Goal: Task Accomplishment & Management: Complete application form

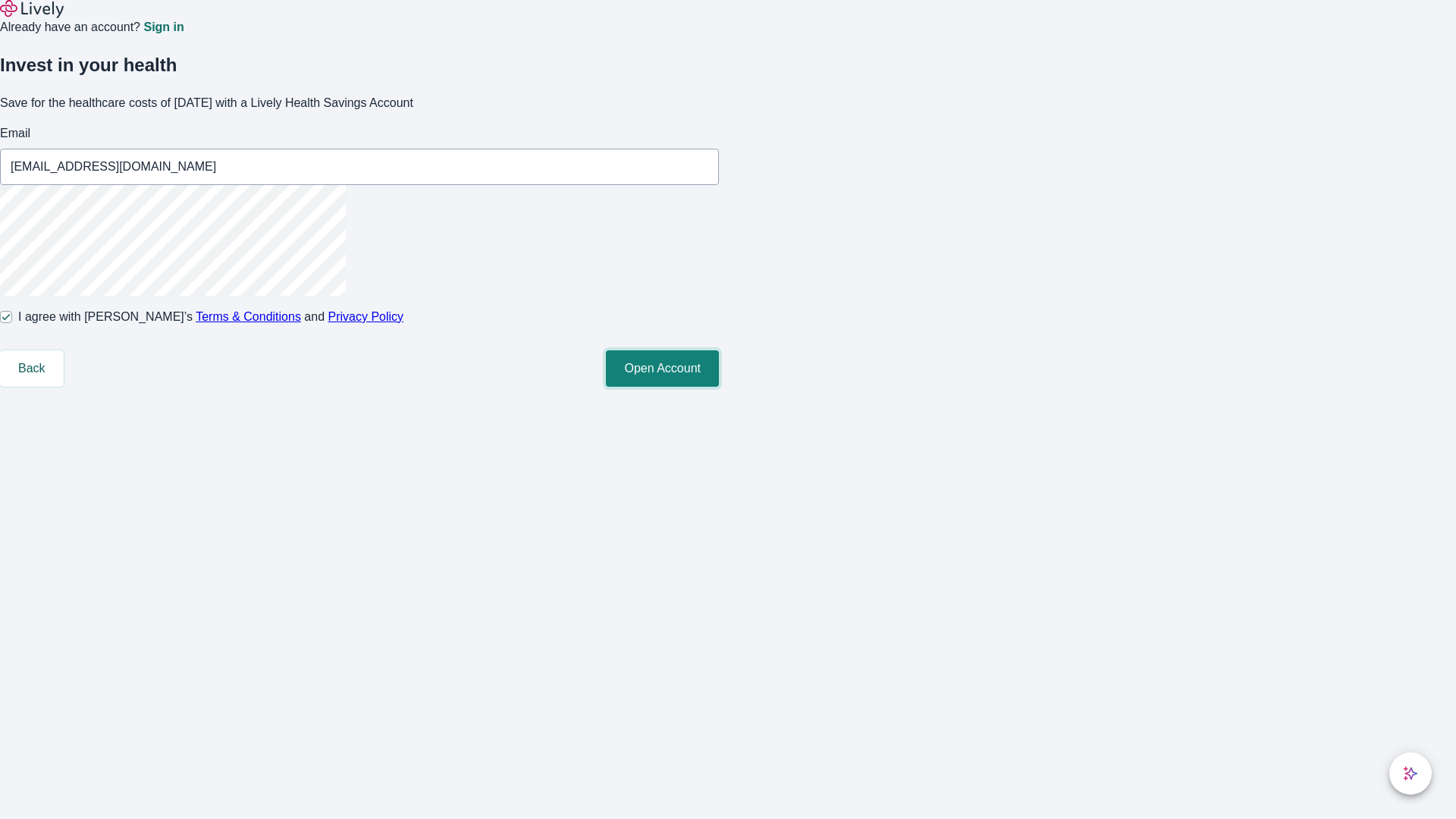
click at [719, 387] on button "Open Account" at bounding box center [663, 368] width 113 height 36
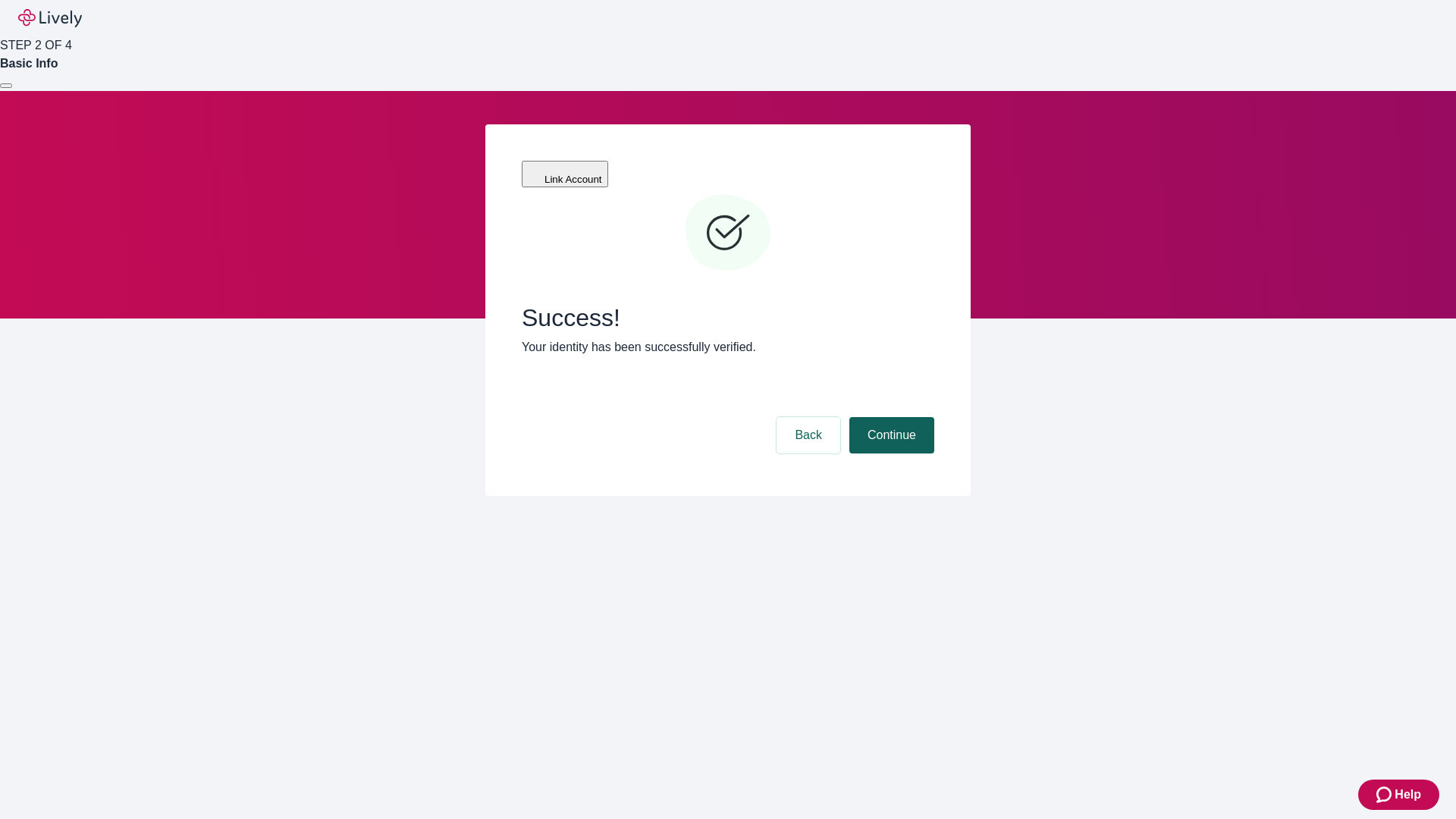
click at [890, 417] on button "Continue" at bounding box center [892, 435] width 85 height 36
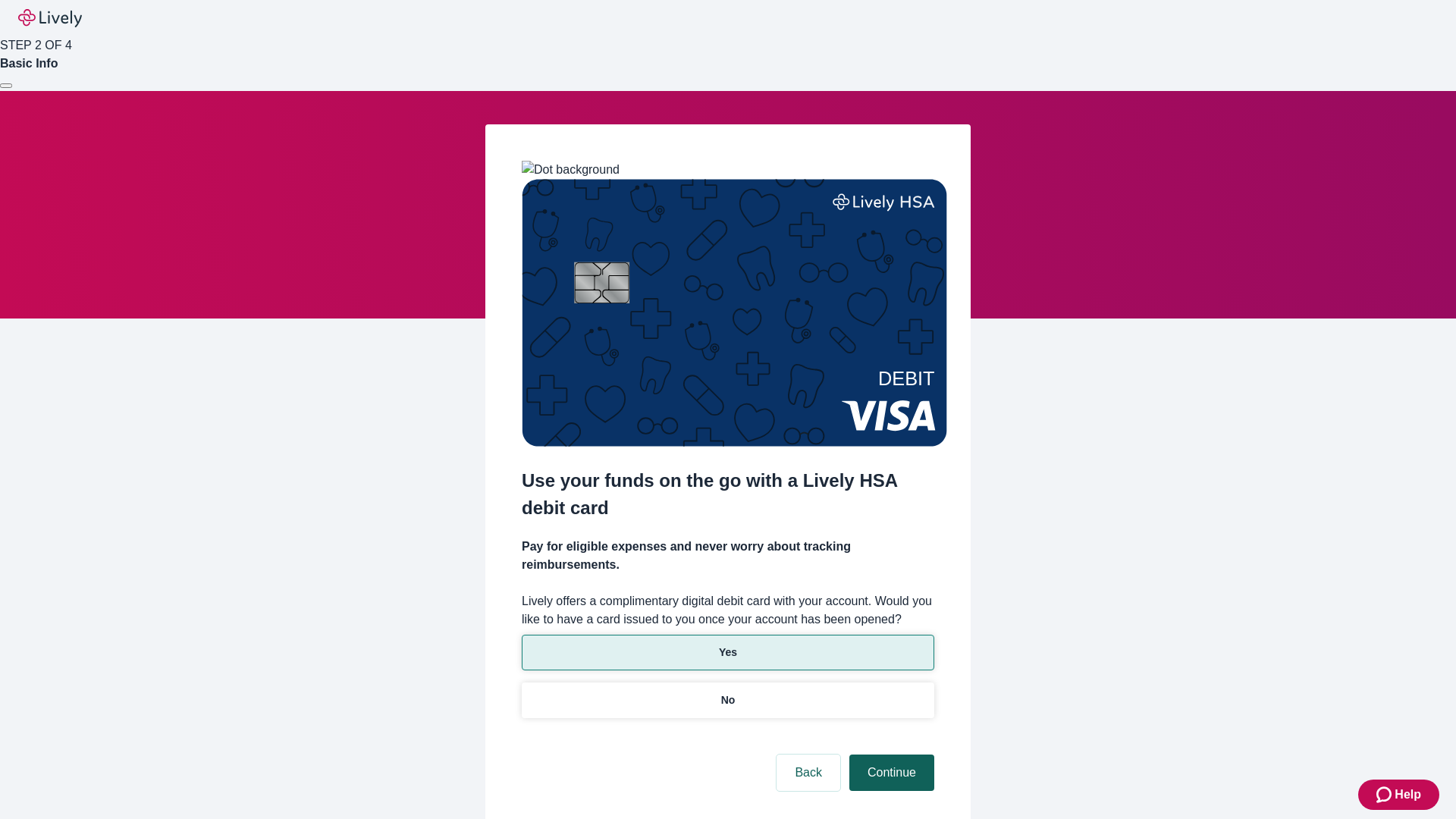
click at [728, 644] on p "Yes" at bounding box center [728, 652] width 18 height 16
click at [890, 754] on button "Continue" at bounding box center [892, 772] width 85 height 36
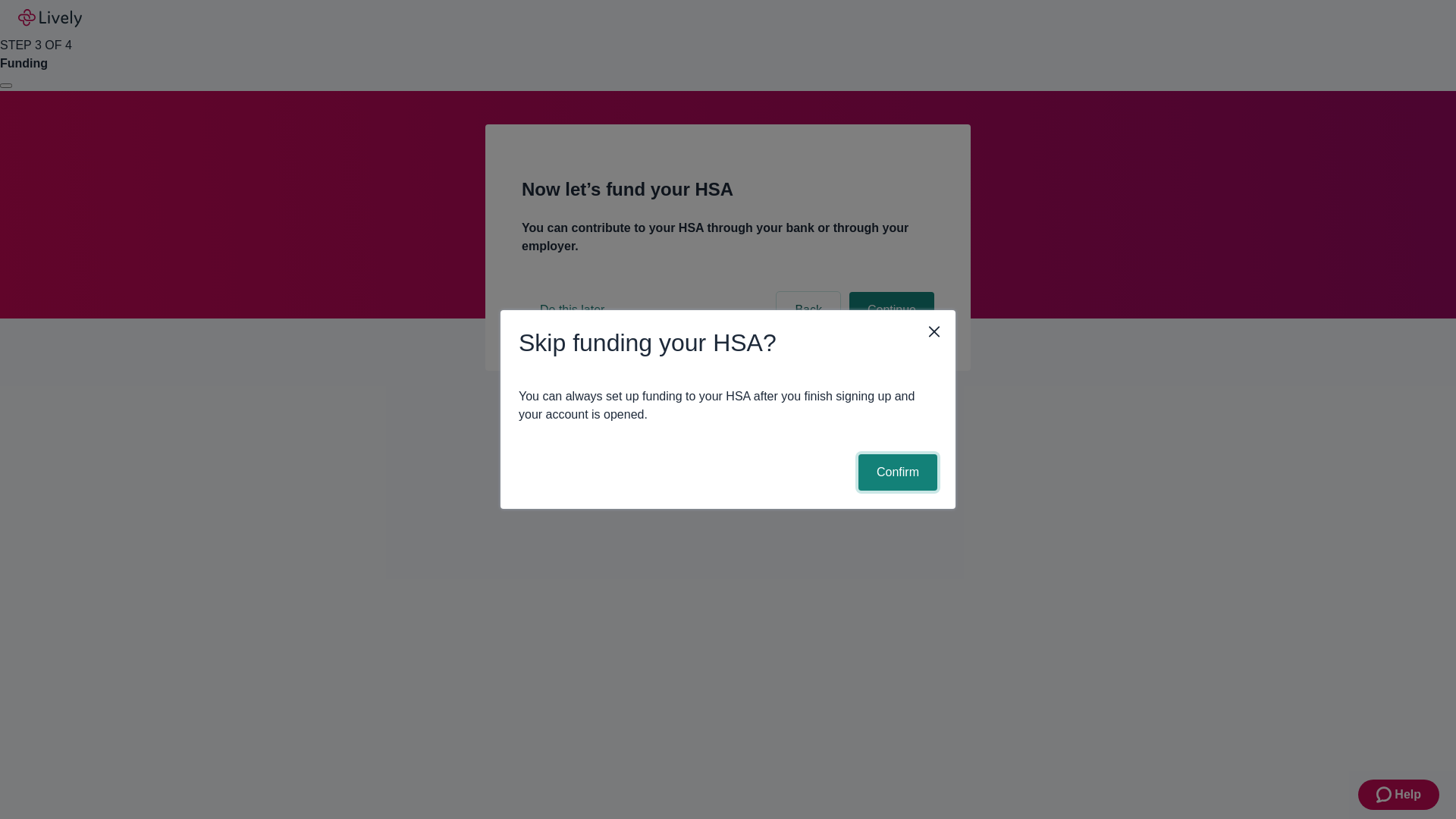
click at [896, 472] on button "Confirm" at bounding box center [898, 472] width 79 height 36
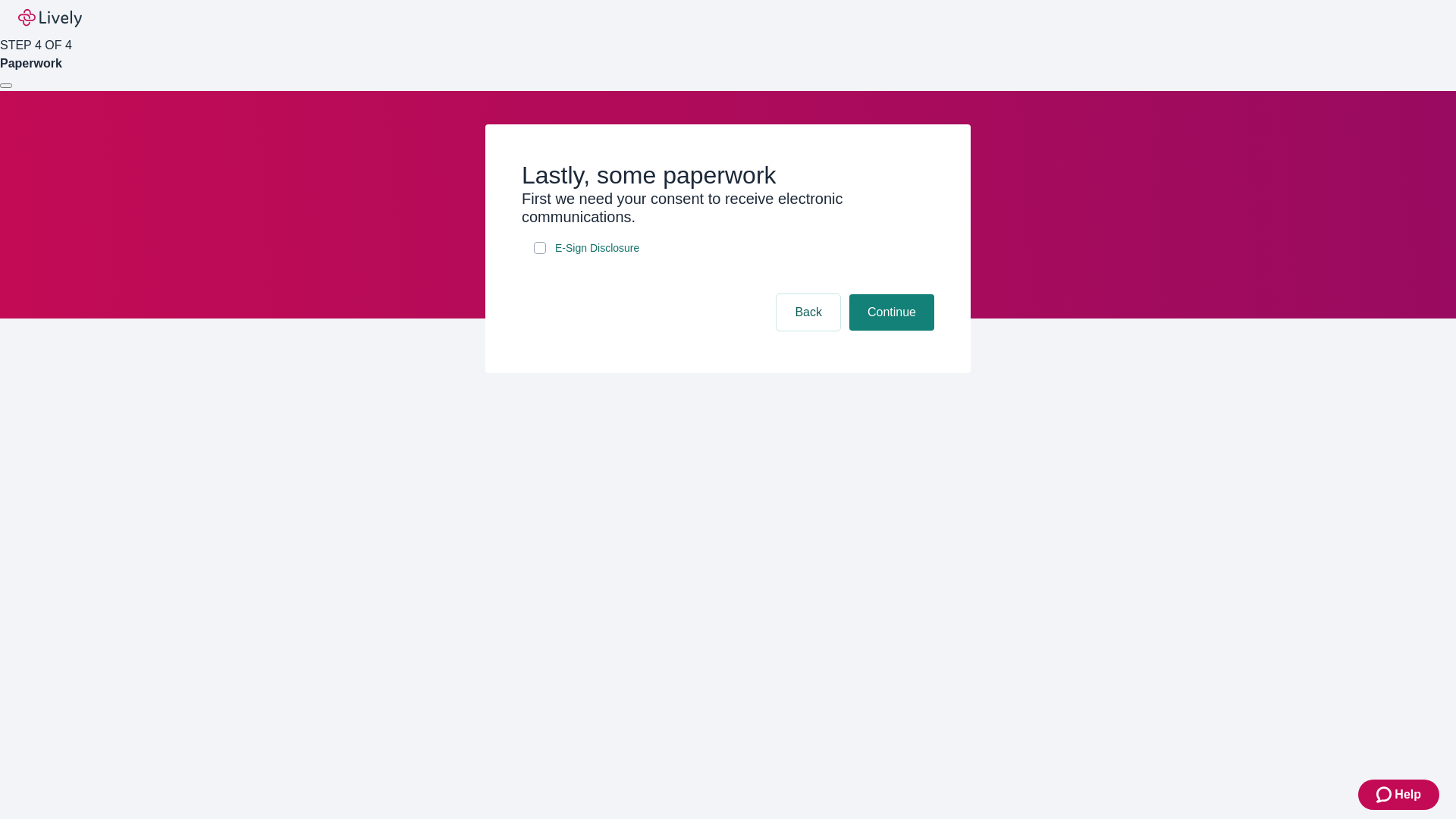
click at [540, 254] on input "E-Sign Disclosure" at bounding box center [540, 248] width 12 height 12
checkbox input "true"
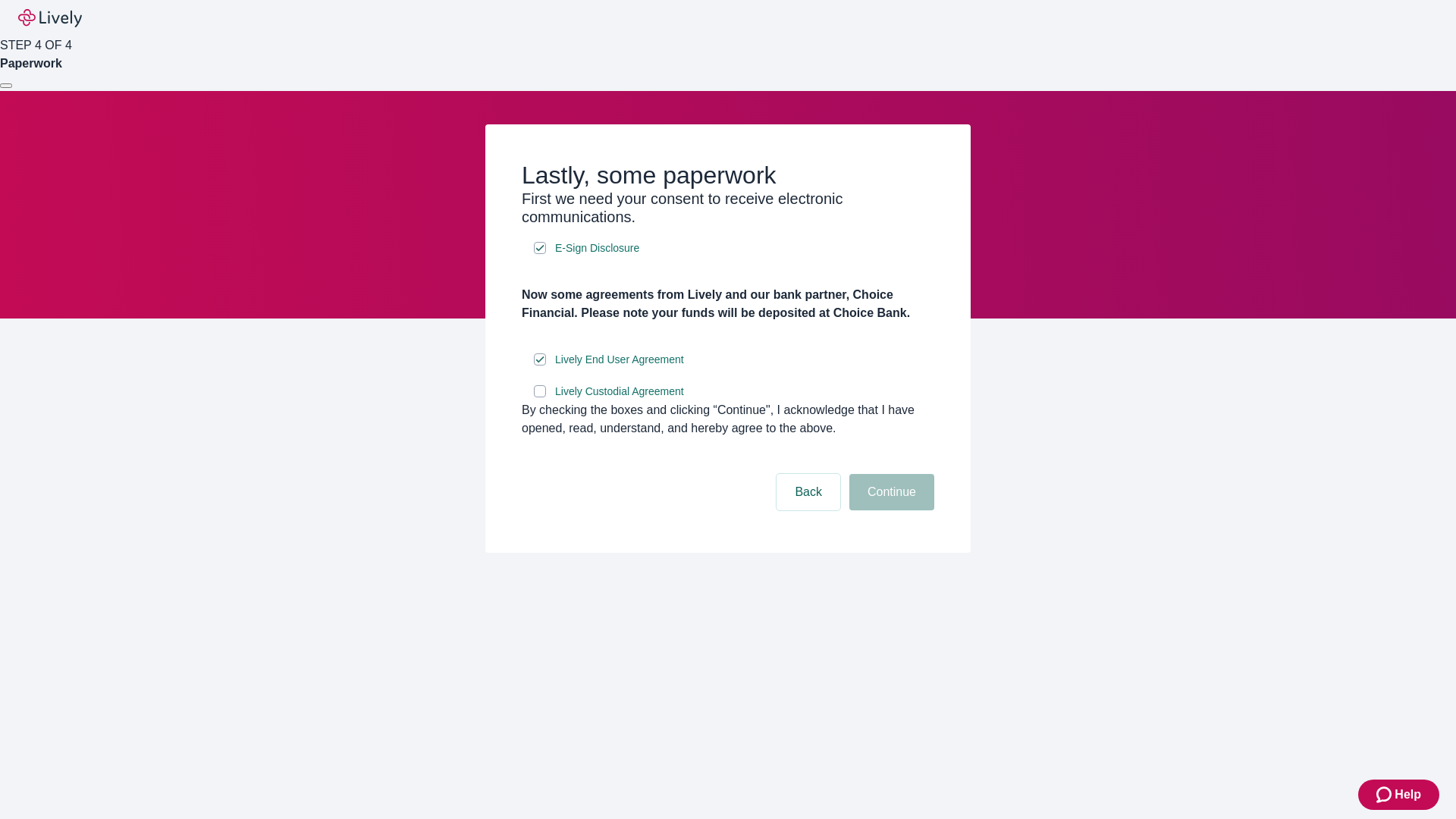
click at [540, 397] on input "Lively Custodial Agreement" at bounding box center [540, 391] width 12 height 12
checkbox input "true"
click at [890, 510] on button "Continue" at bounding box center [892, 492] width 85 height 36
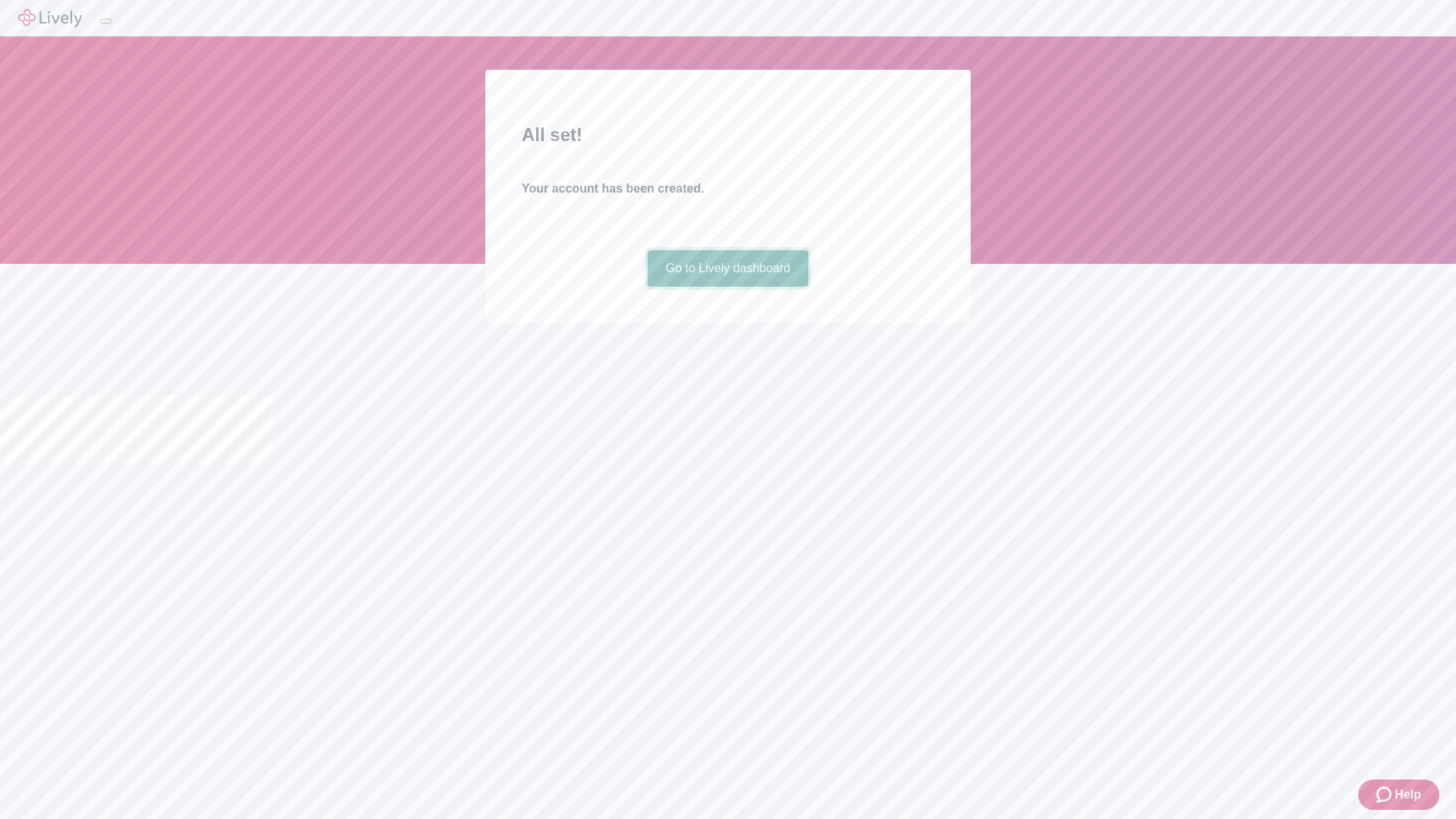
click at [728, 287] on link "Go to Lively dashboard" at bounding box center [728, 269] width 161 height 36
